Goal: Information Seeking & Learning: Learn about a topic

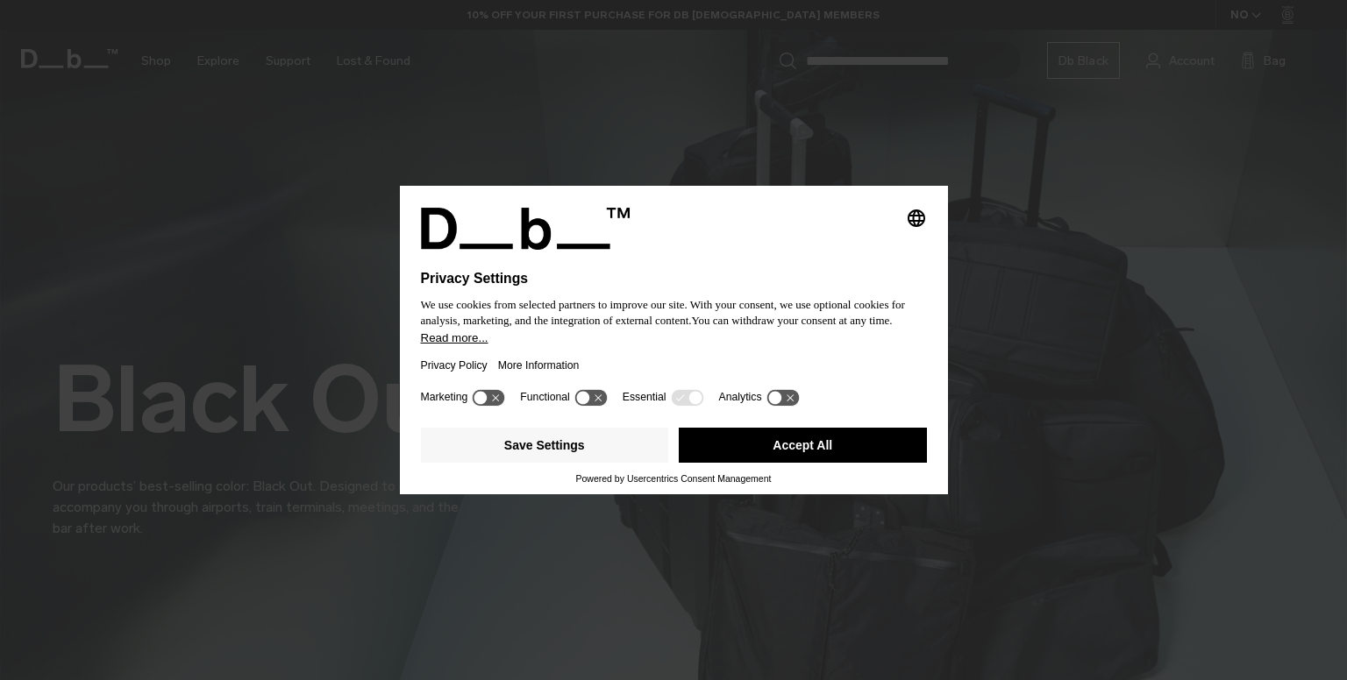
click at [773, 444] on button "Accept All" at bounding box center [803, 445] width 248 height 35
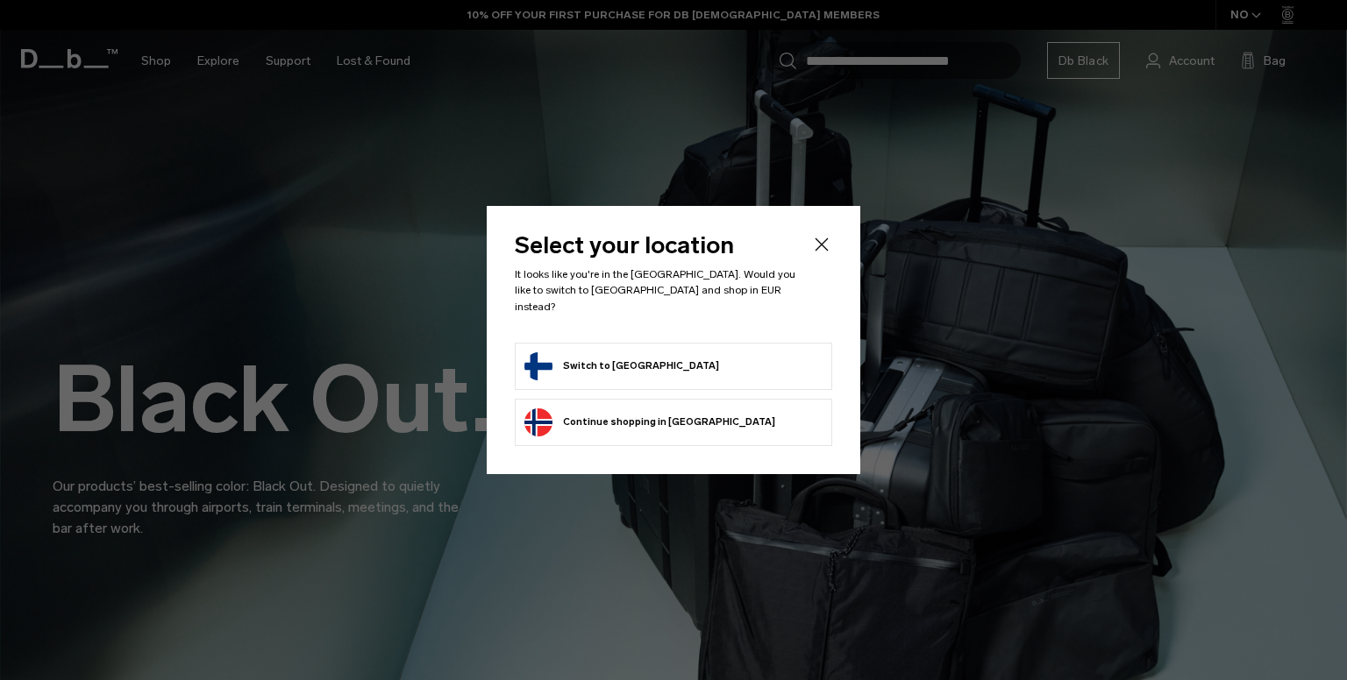
click at [633, 352] on button "Switch to Finland" at bounding box center [621, 366] width 195 height 28
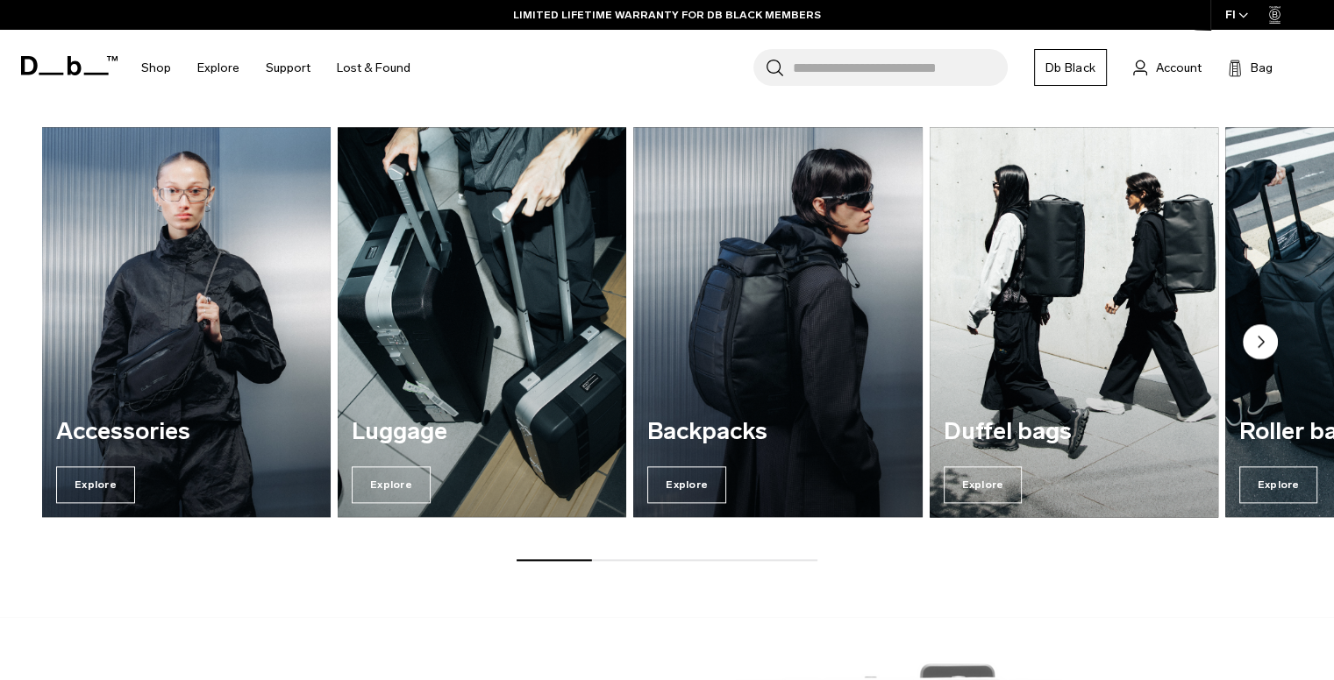
scroll to position [2062, 0]
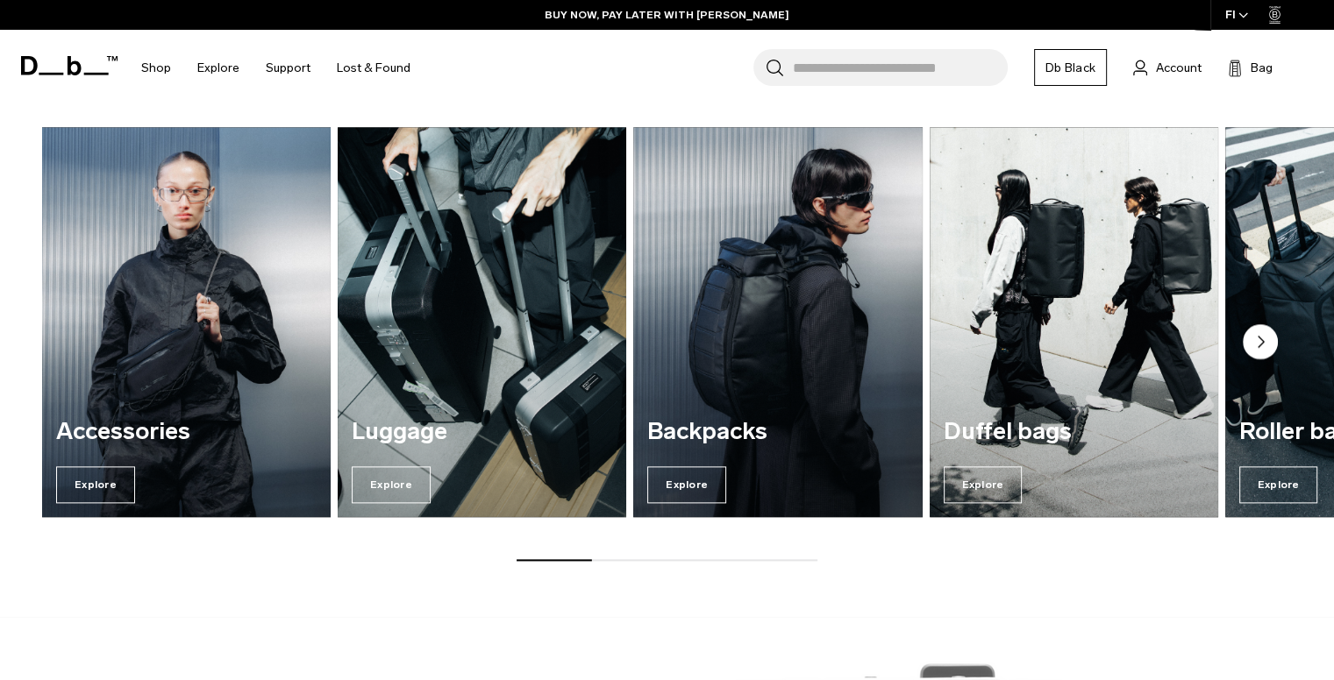
click at [1257, 342] on circle "Next slide" at bounding box center [1259, 341] width 35 height 35
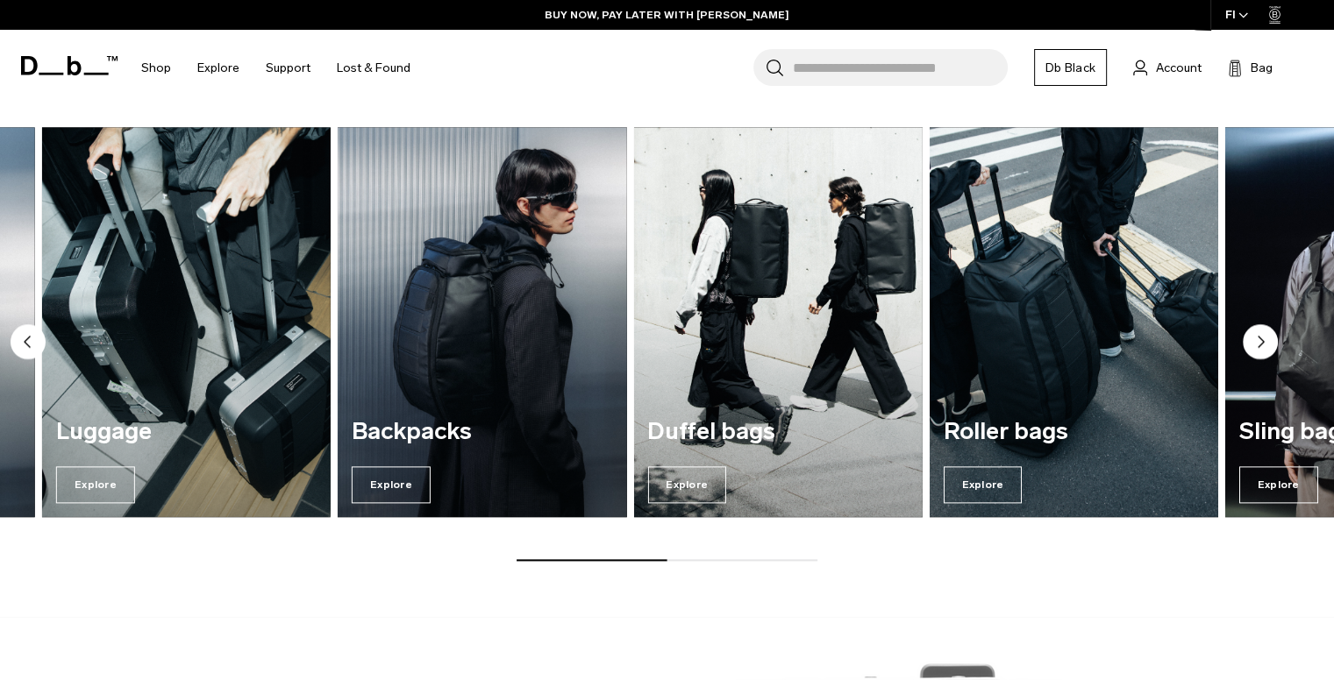
click at [1257, 342] on circle "Next slide" at bounding box center [1259, 341] width 35 height 35
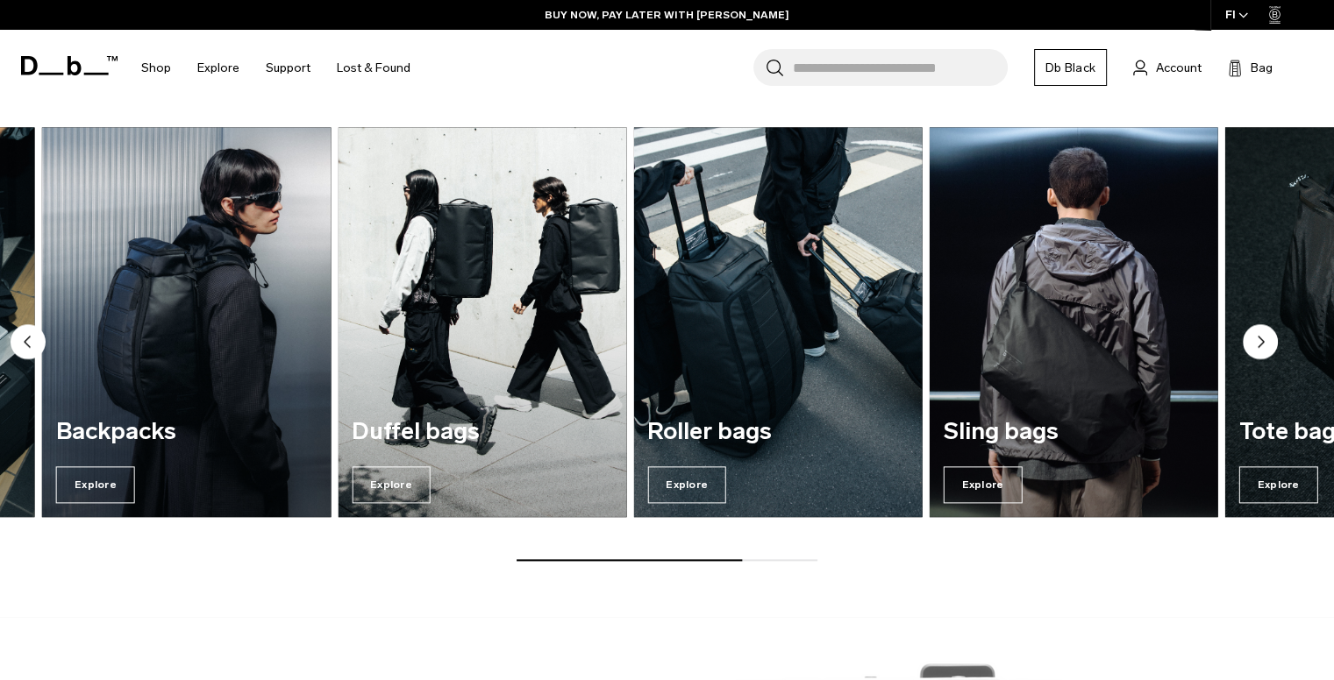
click at [1257, 342] on circle "Next slide" at bounding box center [1259, 341] width 35 height 35
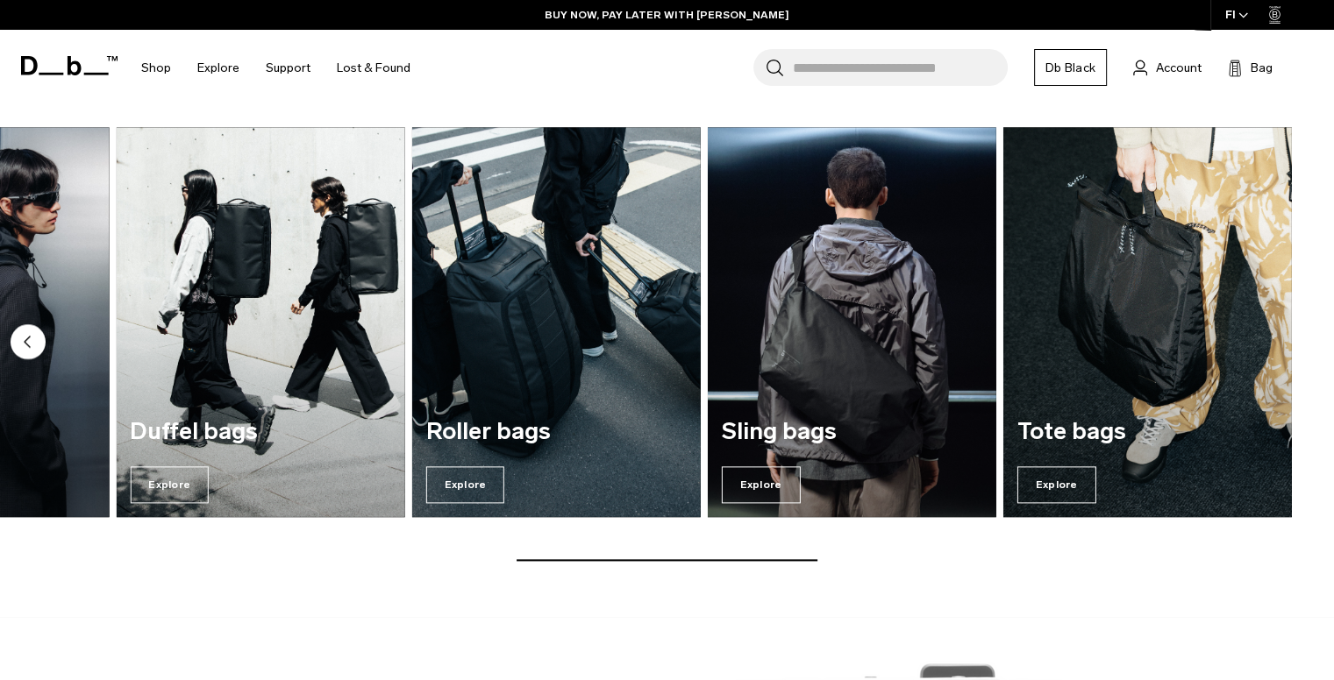
click at [1257, 342] on img "7 / 7" at bounding box center [1147, 321] width 288 height 389
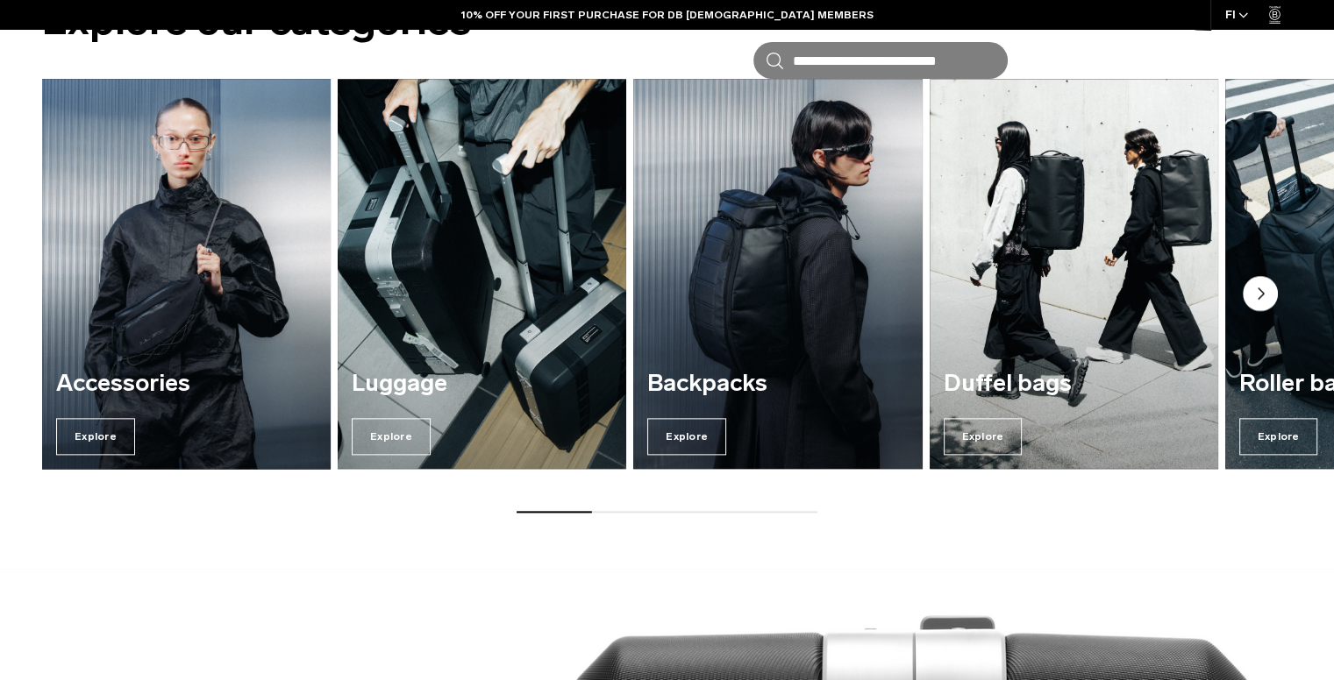
scroll to position [2062, 0]
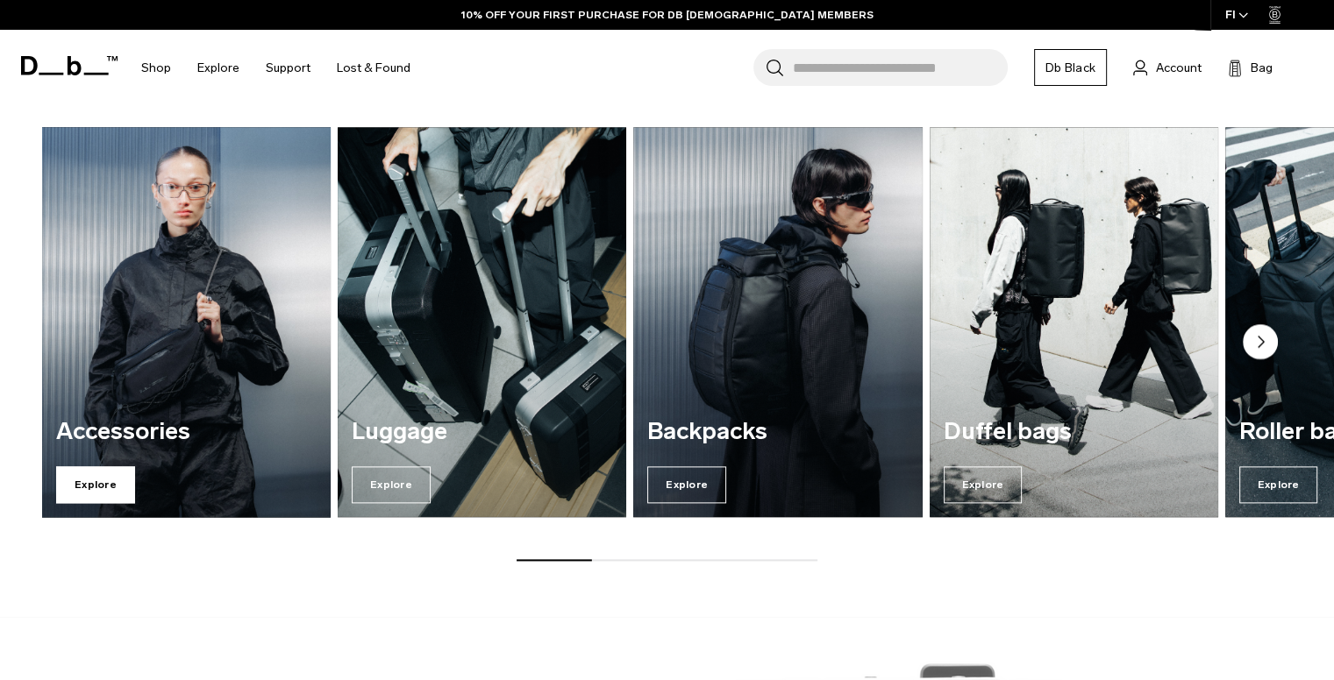
click at [91, 474] on span "Explore" at bounding box center [95, 484] width 79 height 37
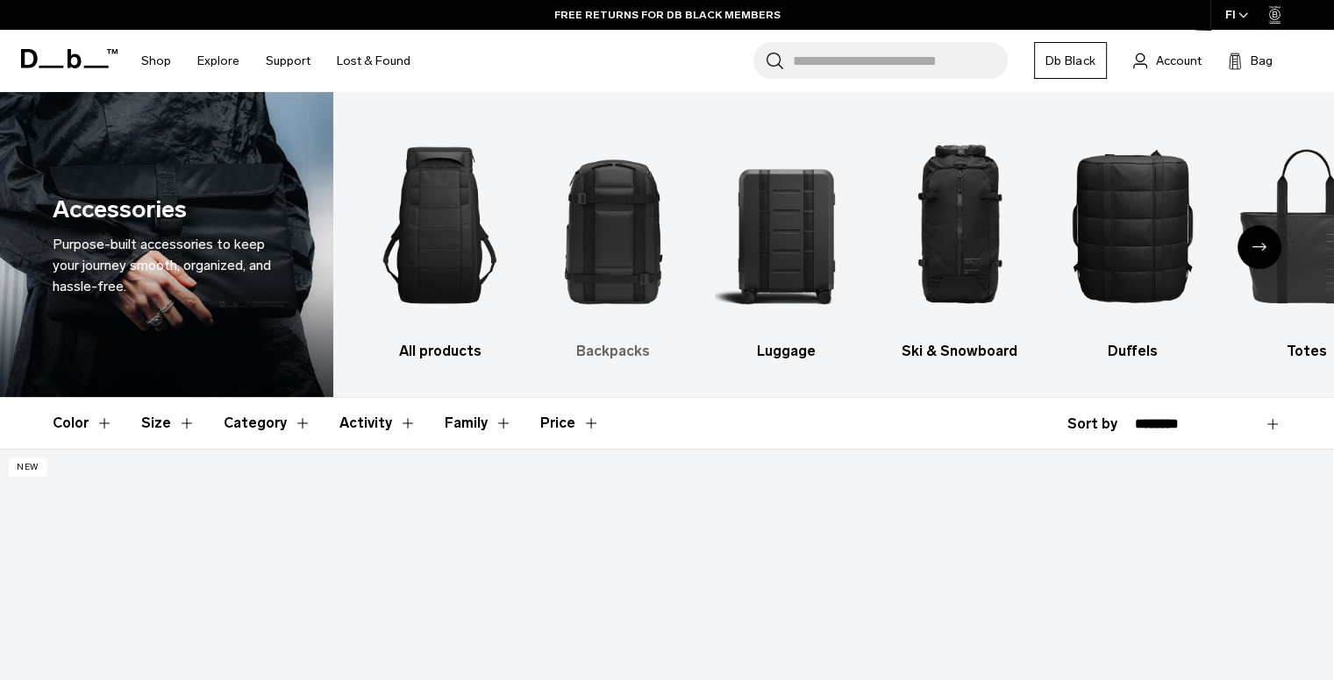
click at [624, 342] on h3 "Backpacks" at bounding box center [613, 351] width 143 height 21
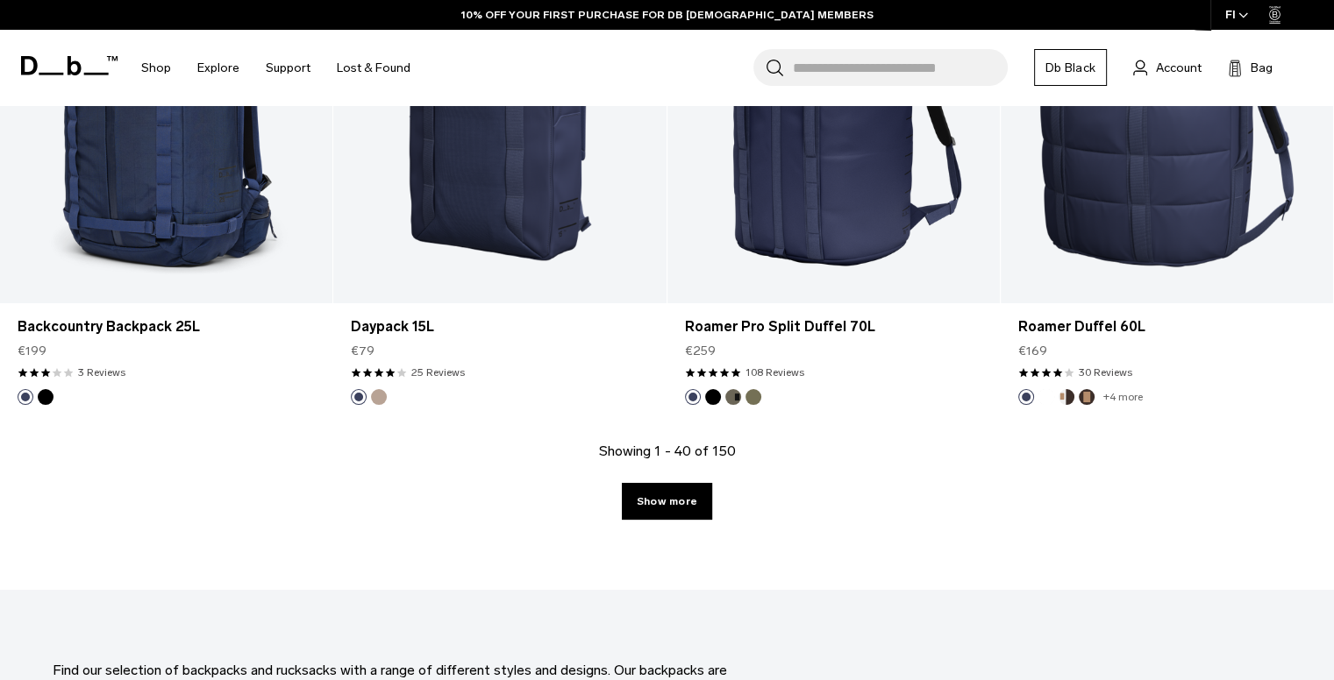
scroll to position [5075, 0]
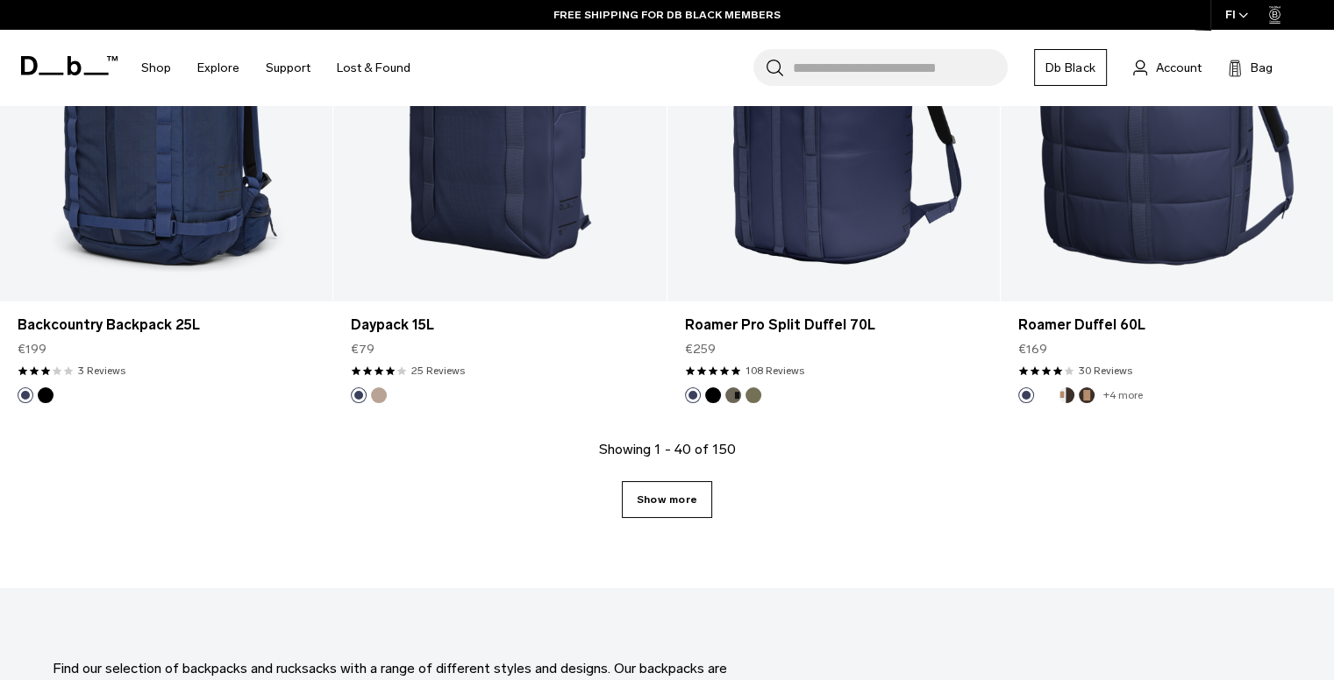
click at [675, 502] on link "Show more" at bounding box center [667, 499] width 90 height 37
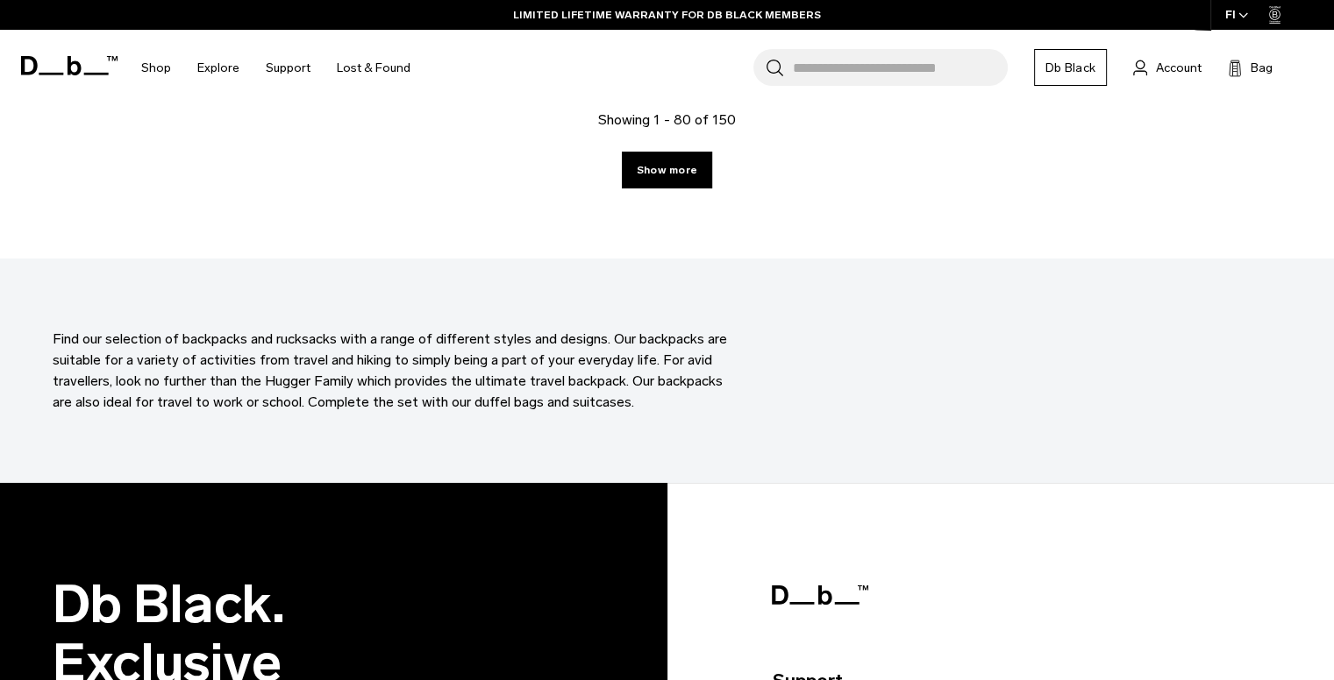
scroll to position [10486, 0]
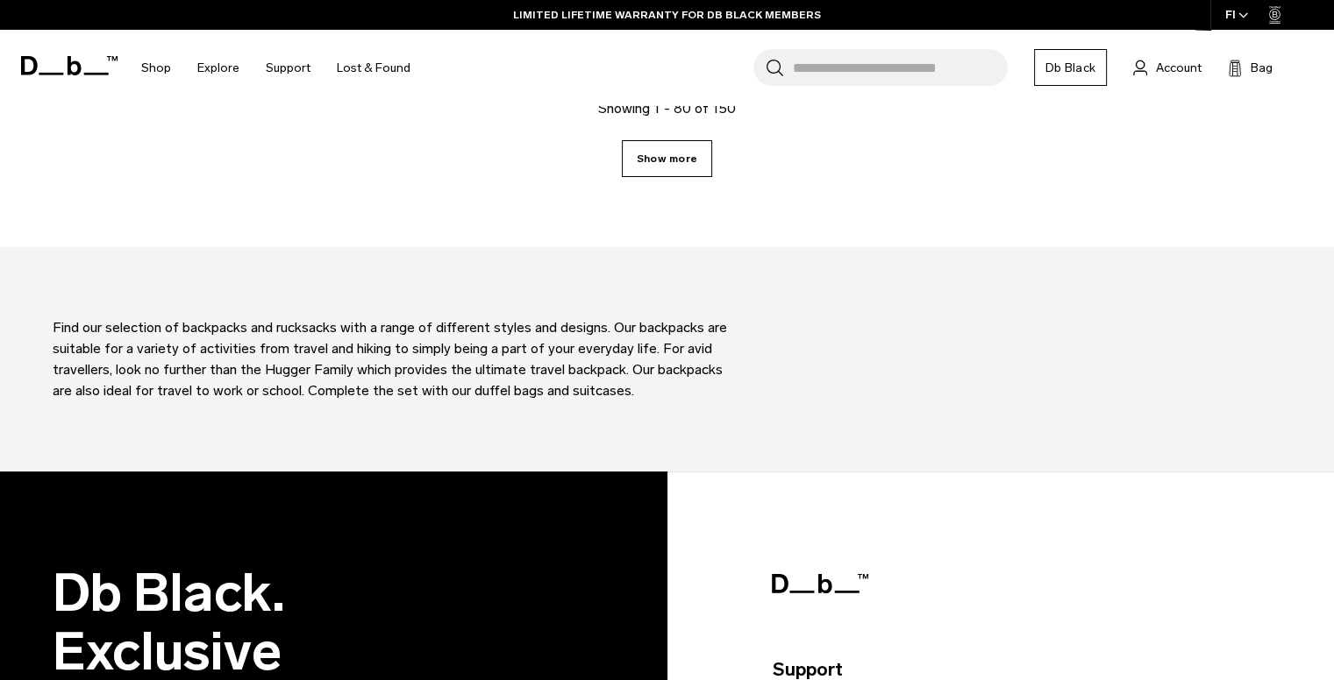
click at [680, 156] on link "Show more" at bounding box center [667, 158] width 90 height 37
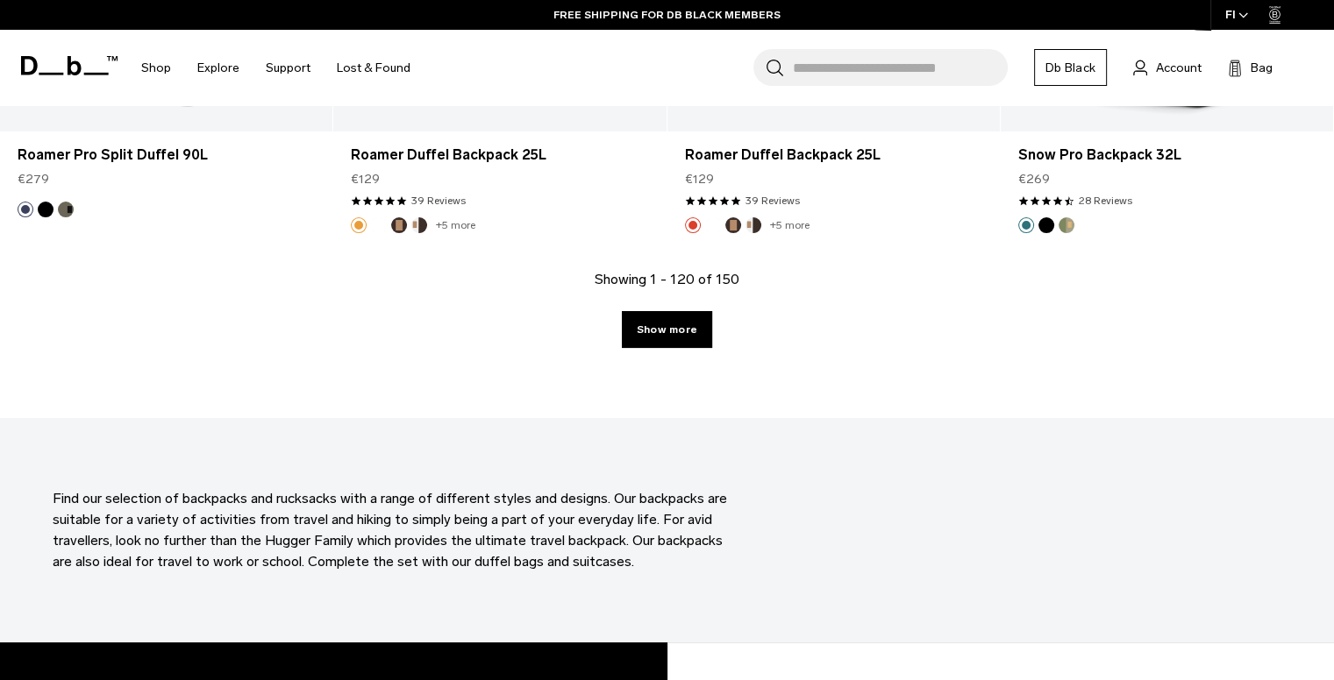
scroll to position [15390, 0]
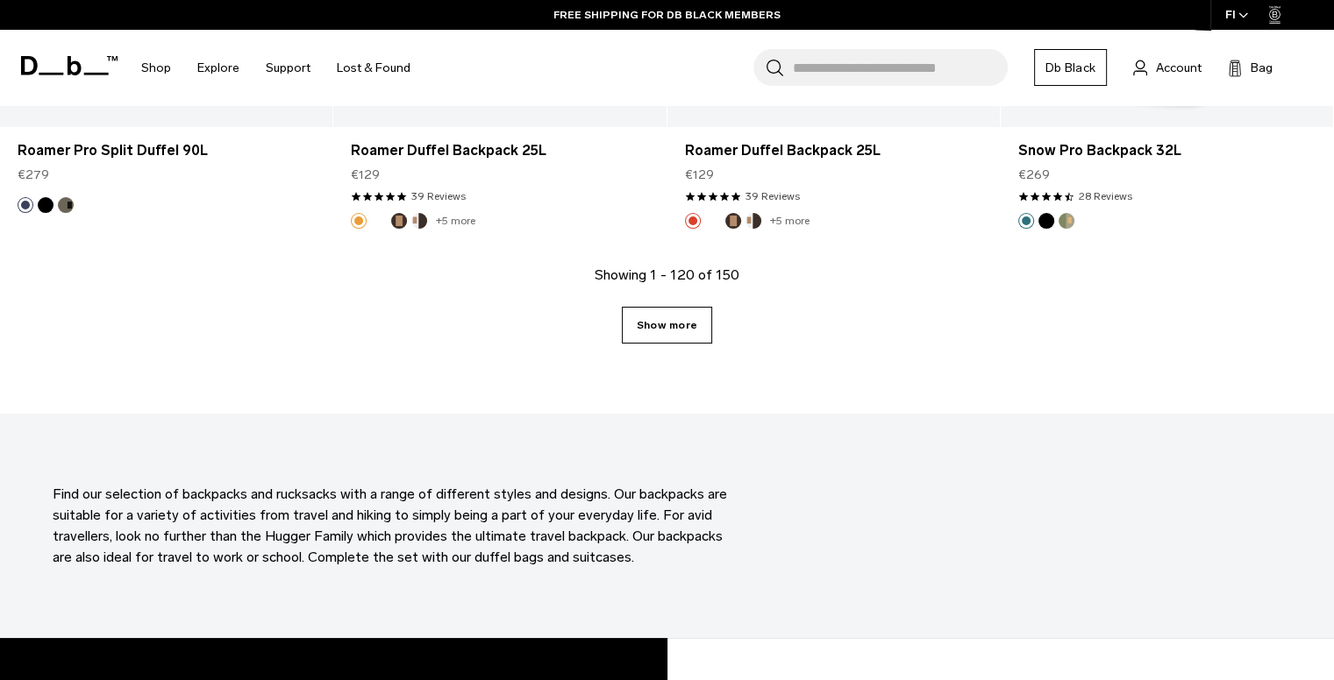
click at [679, 331] on link "Show more" at bounding box center [667, 325] width 90 height 37
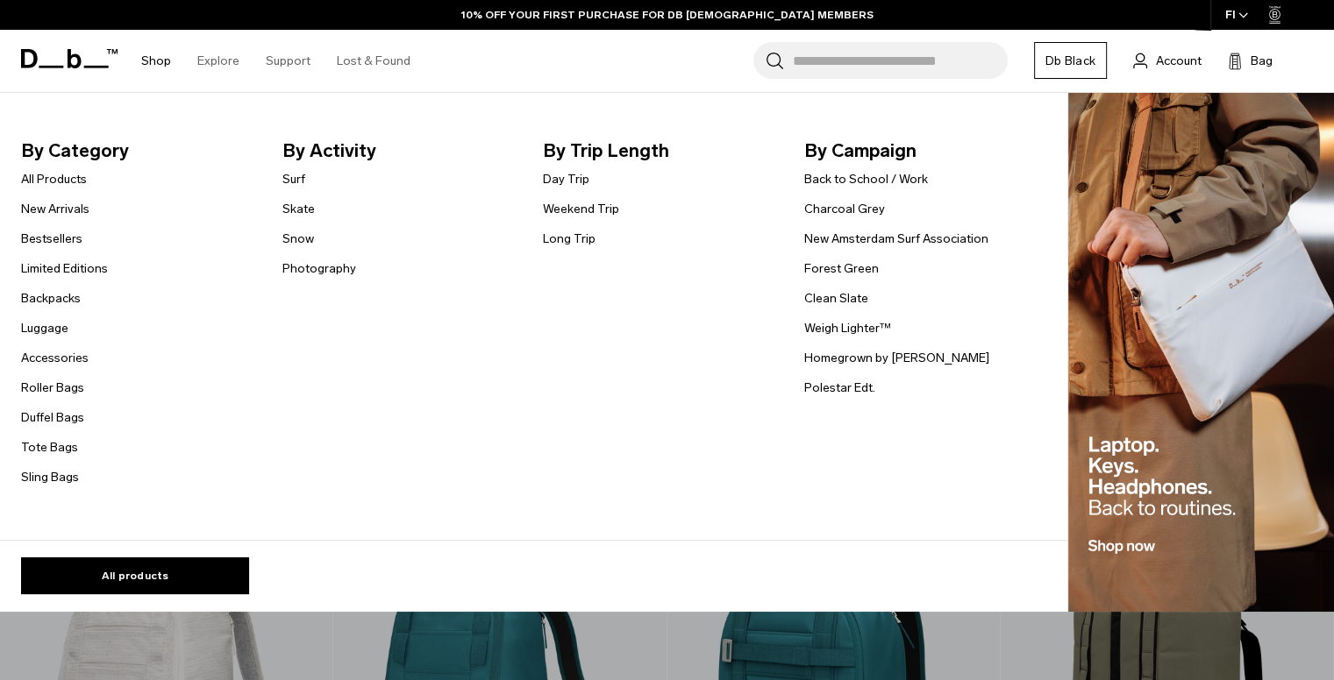
scroll to position [11578, 0]
click at [317, 270] on link "Photography" at bounding box center [319, 269] width 74 height 18
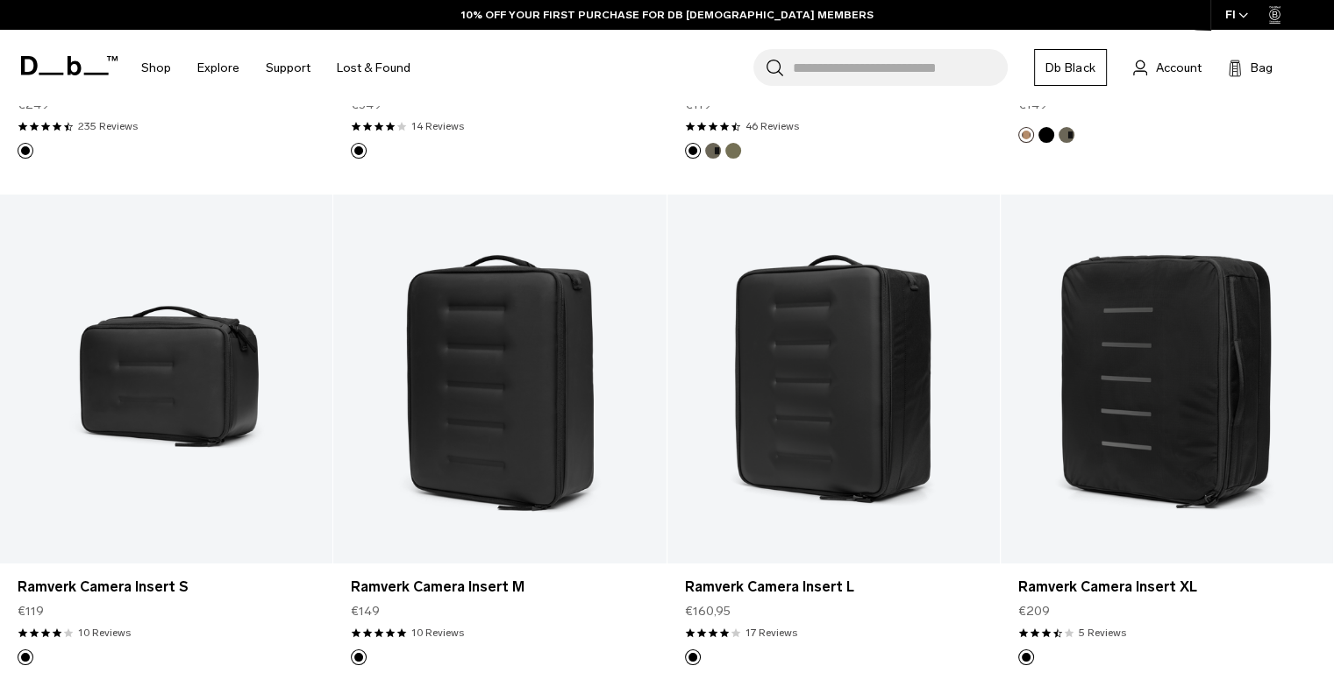
scroll to position [761, 0]
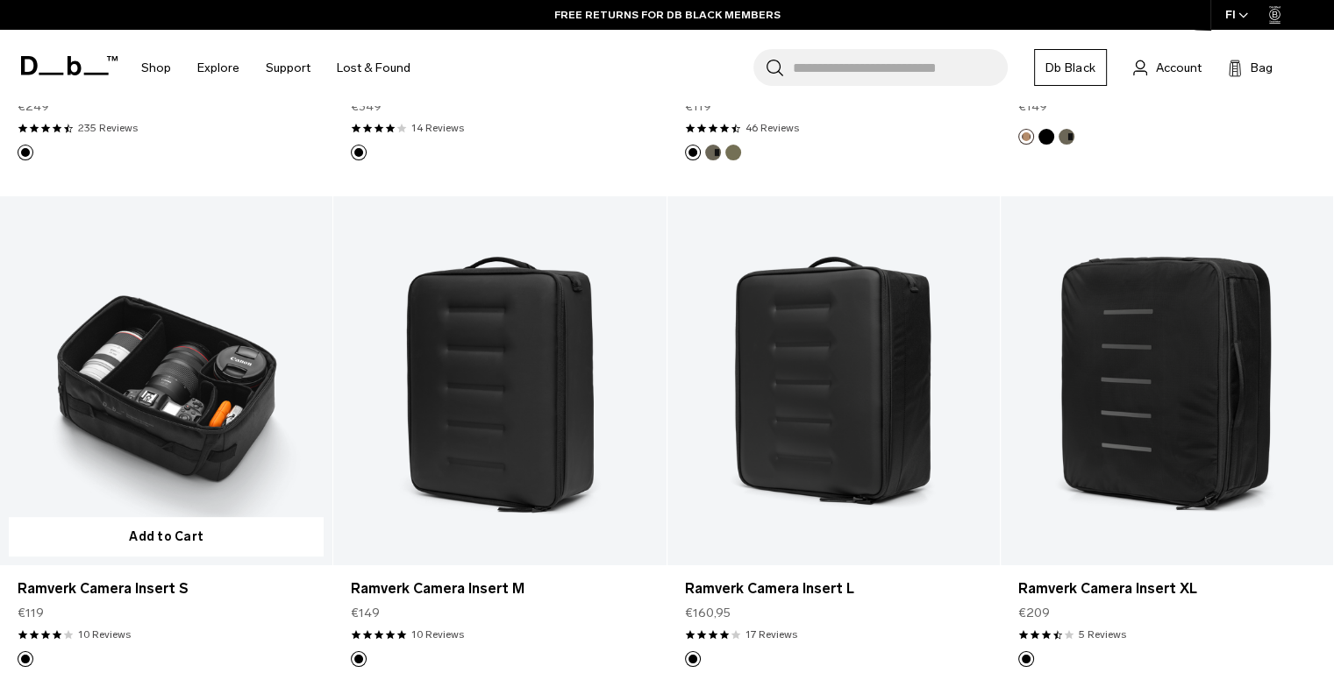
click at [196, 411] on link "Ramverk Camera Insert S" at bounding box center [166, 380] width 332 height 369
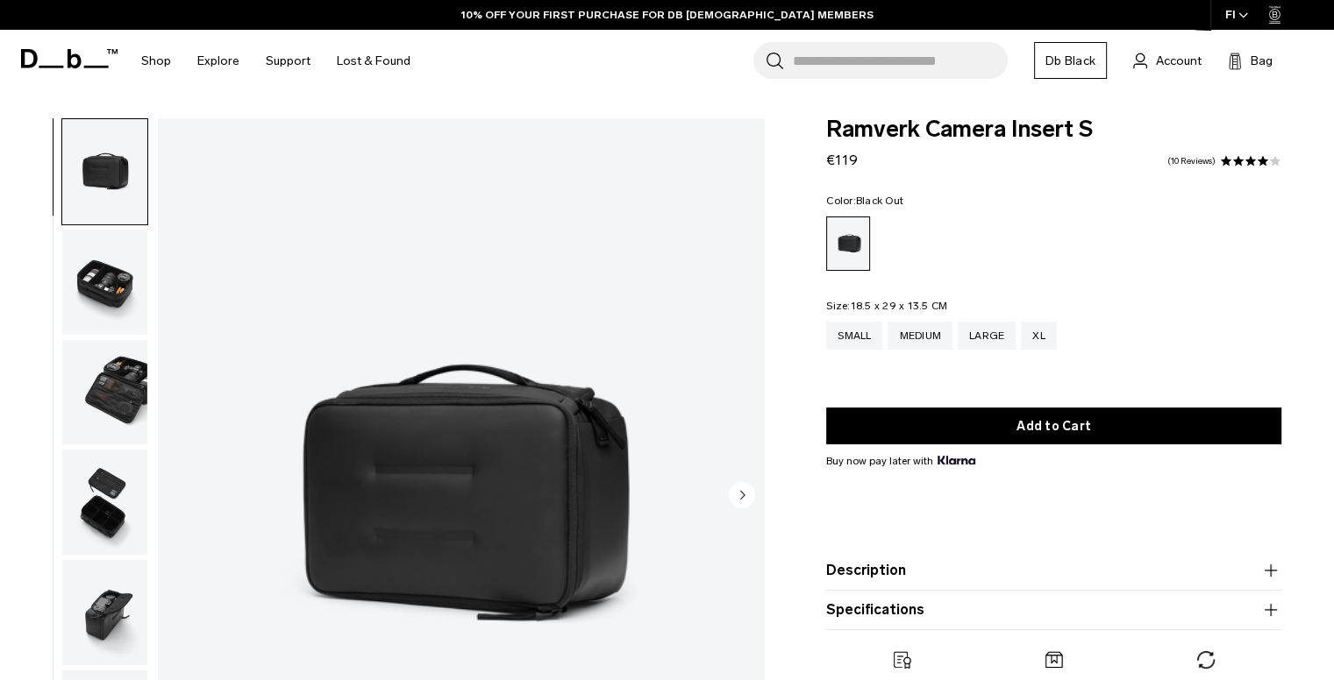
click at [469, 480] on img "1 / 7" at bounding box center [461, 496] width 606 height 757
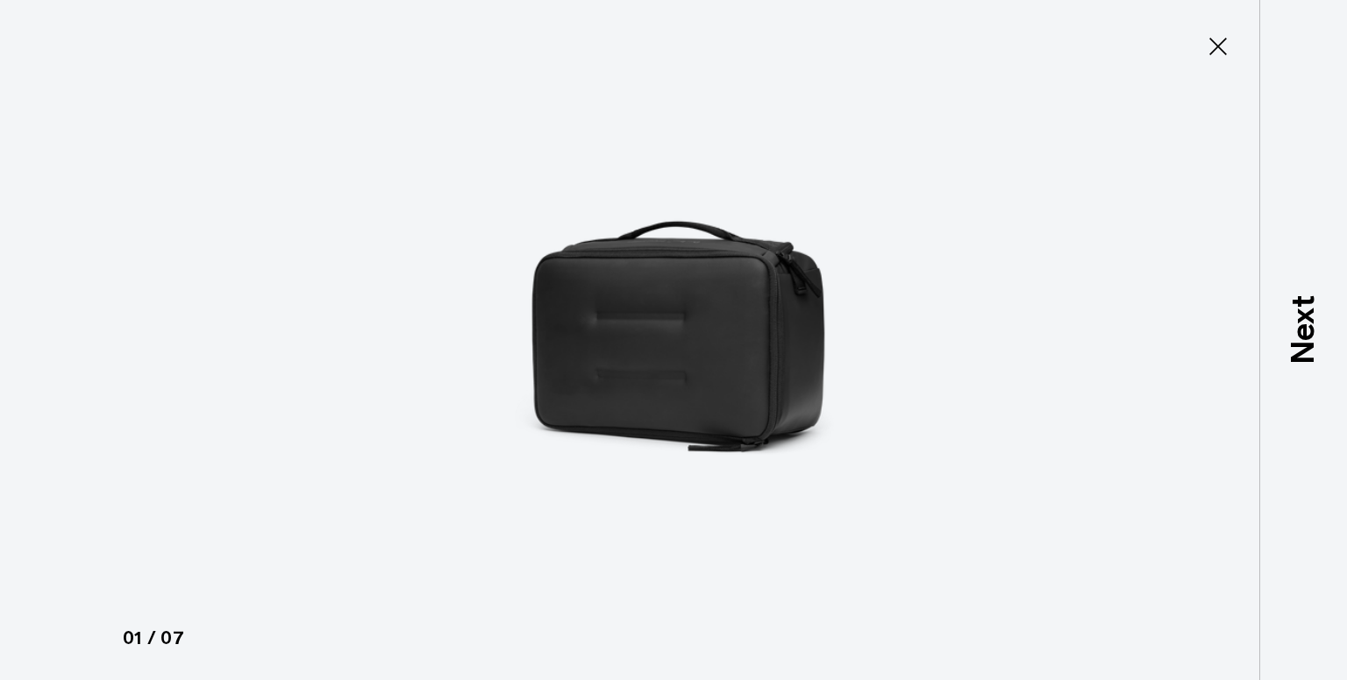
type button "Close"
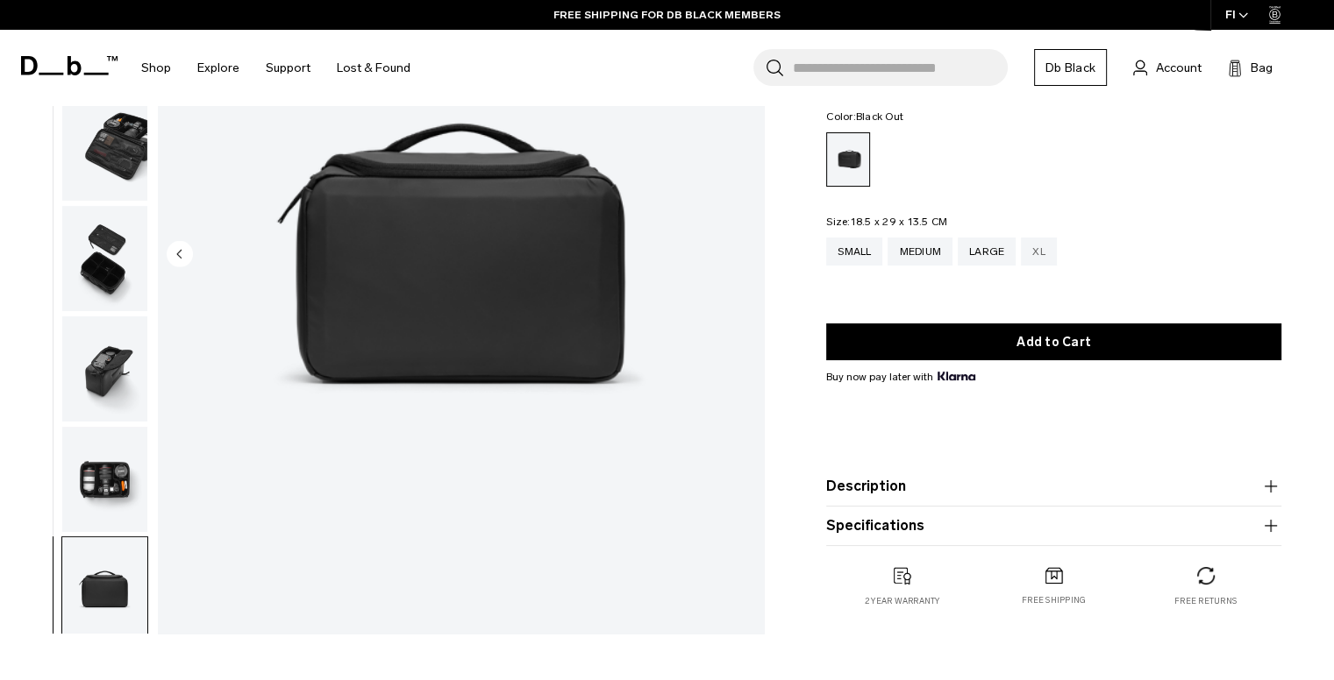
scroll to position [242, 0]
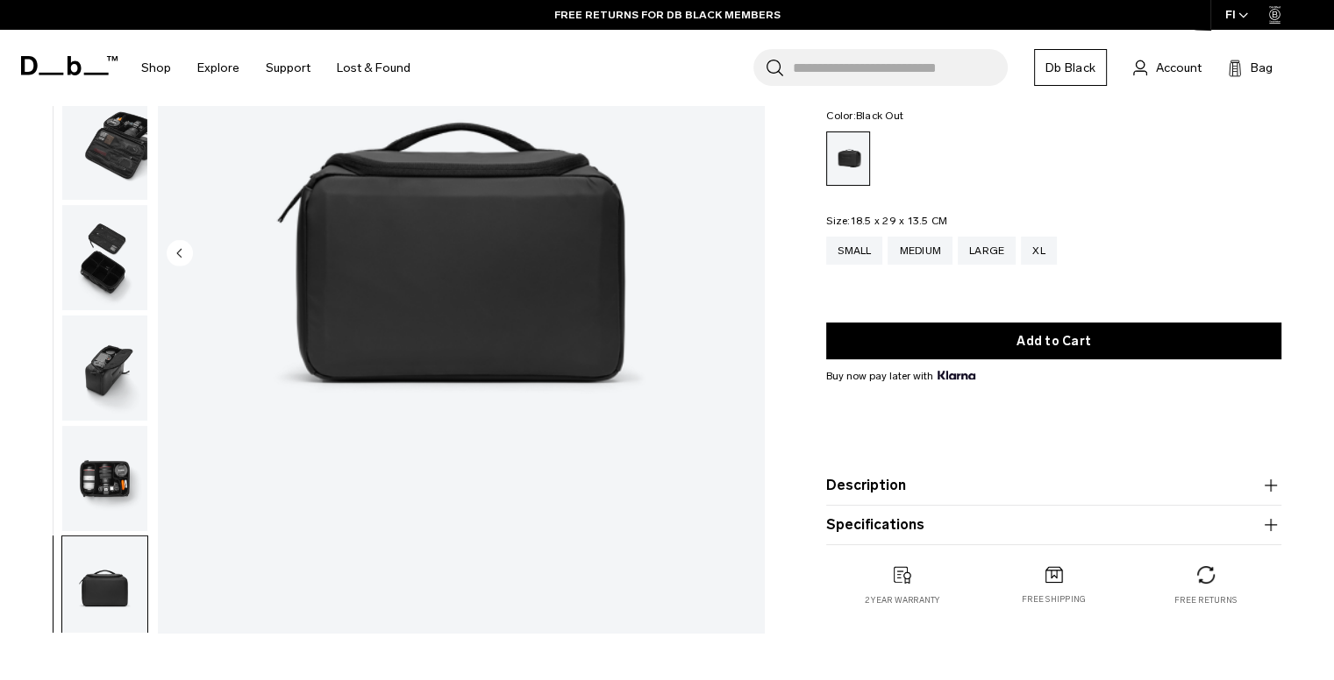
click at [1270, 479] on icon "button" at bounding box center [1270, 485] width 21 height 21
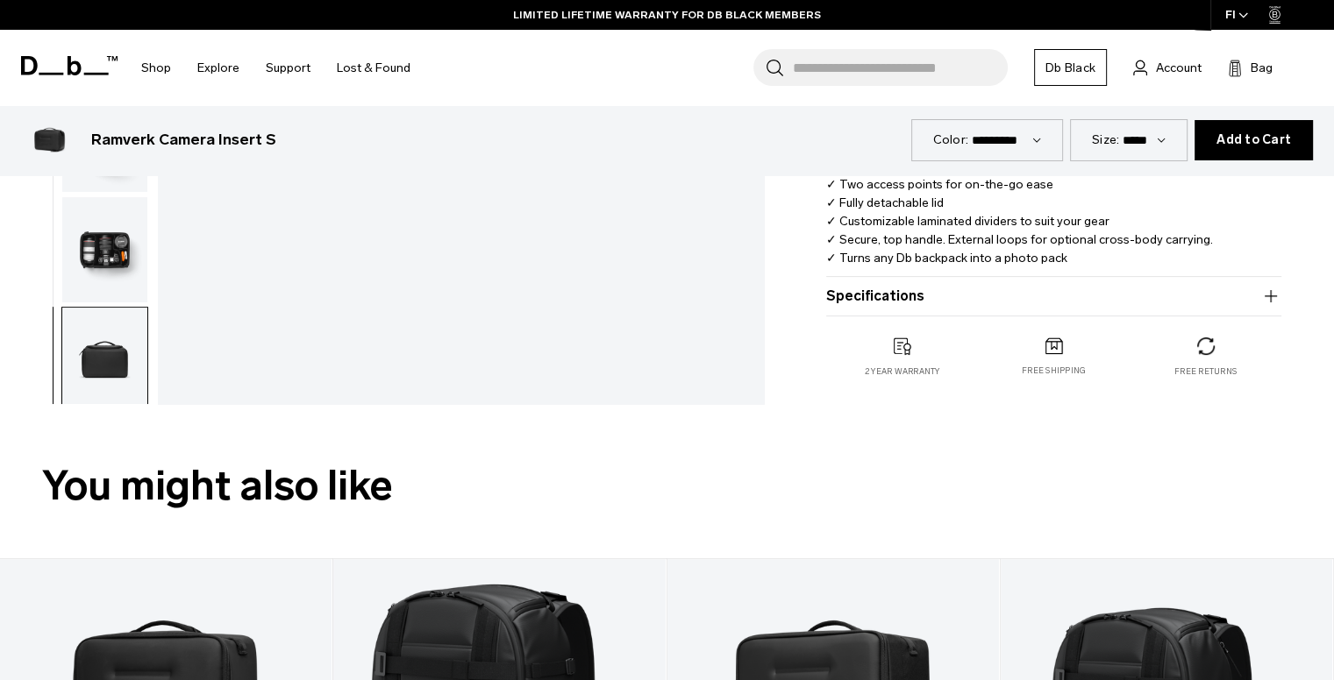
scroll to position [494, 0]
click at [1280, 281] on div "Ramverk Camera Insert S €119 3.9 star rating 10 Reviews Color: Black Out Out of…" at bounding box center [1053, 18] width 560 height 787
click at [1269, 298] on icon "button" at bounding box center [1270, 295] width 21 height 21
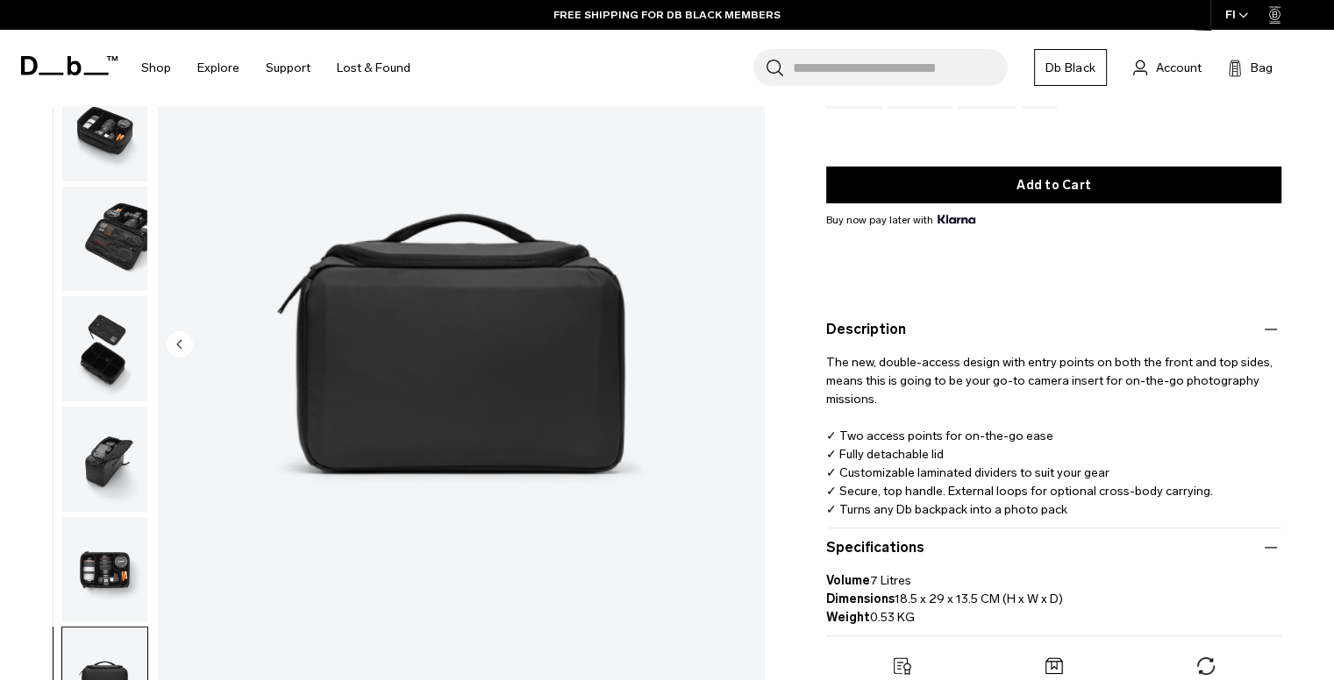
scroll to position [247, 0]
